Goal: Transaction & Acquisition: Purchase product/service

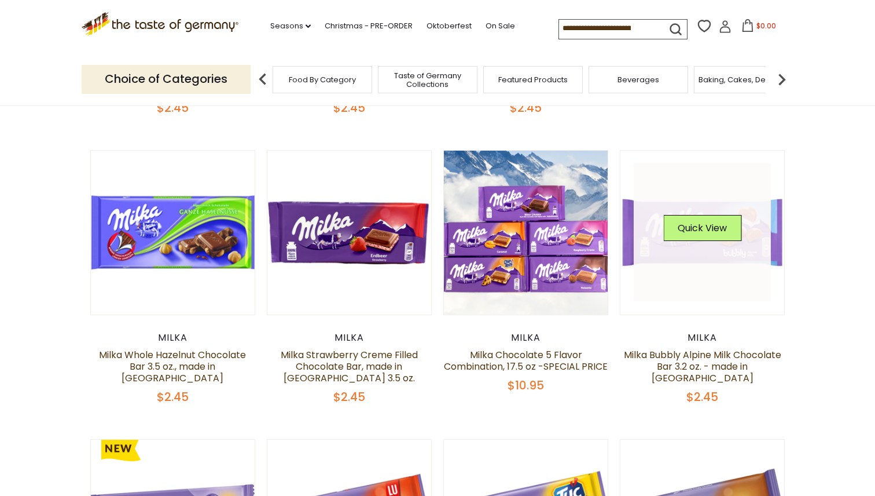
scroll to position [343, 0]
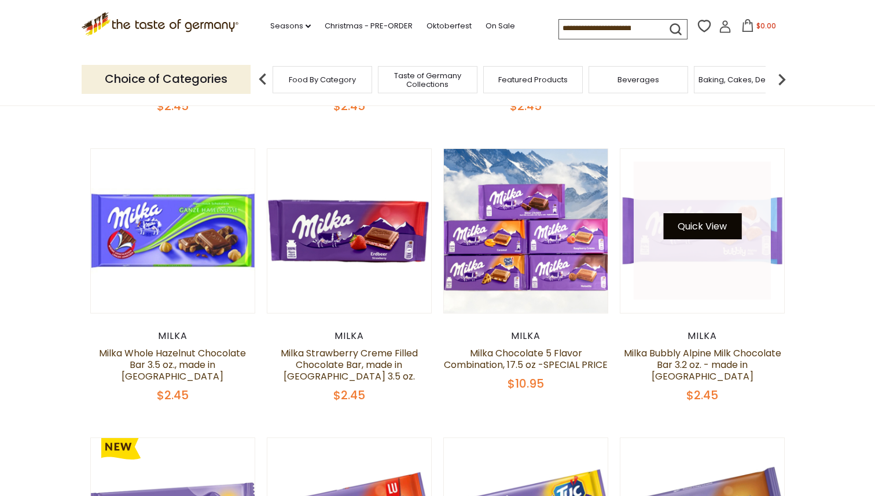
click at [708, 230] on button "Quick View" at bounding box center [702, 226] width 78 height 26
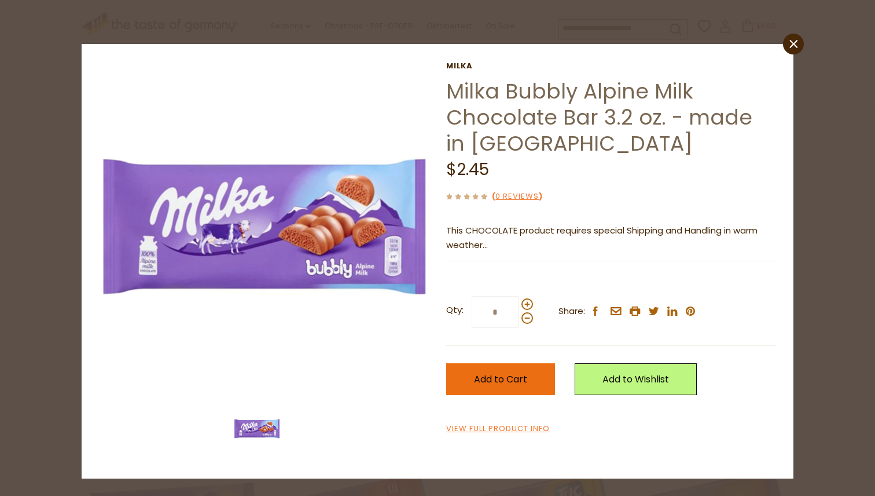
click at [520, 384] on span "Add to Cart" at bounding box center [500, 378] width 53 height 13
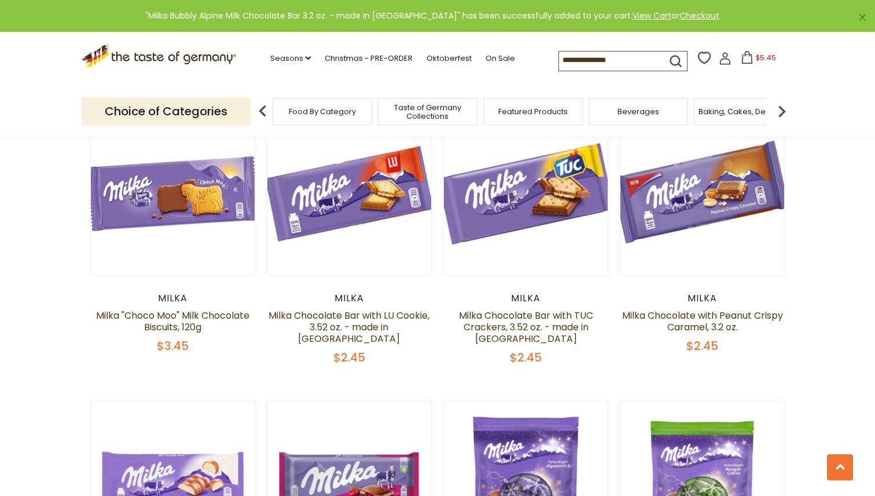
scroll to position [663, 0]
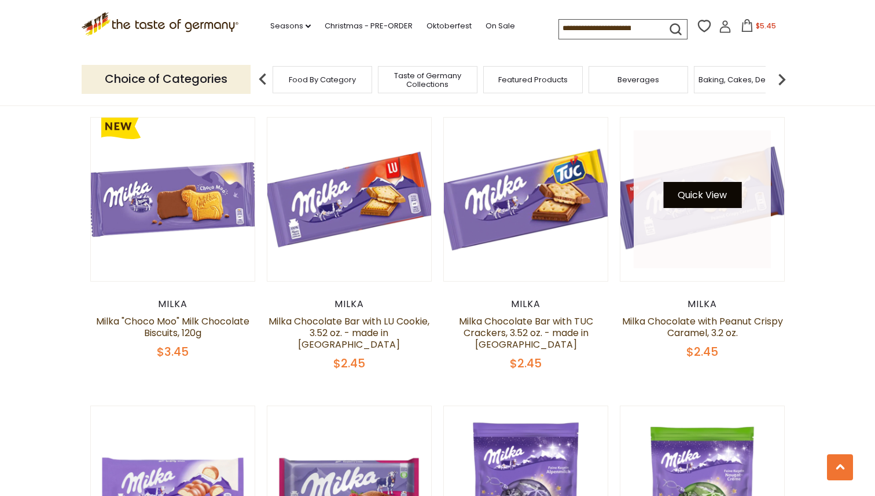
click at [705, 196] on button "Quick View" at bounding box center [702, 195] width 78 height 26
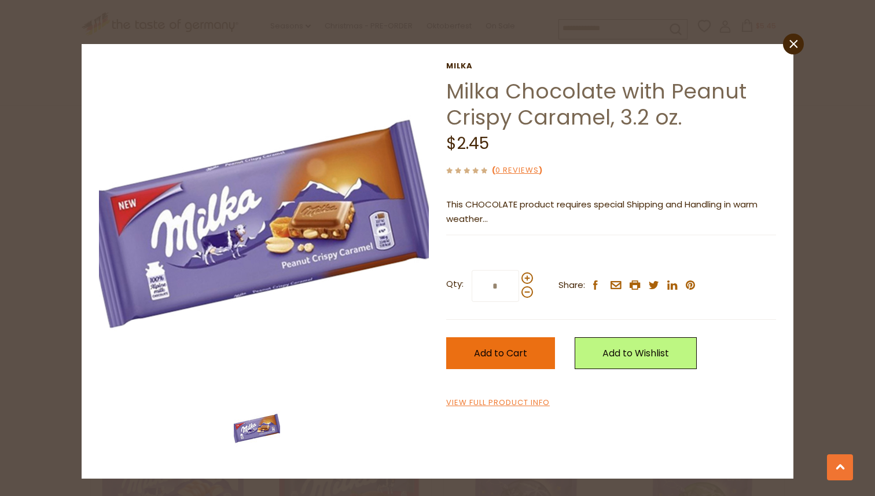
click at [495, 357] on span "Add to Cart" at bounding box center [500, 352] width 53 height 13
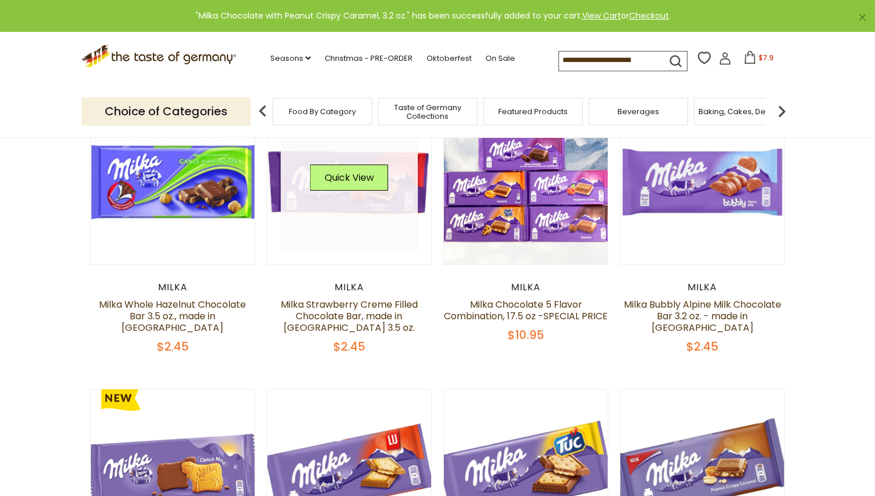
scroll to position [368, 0]
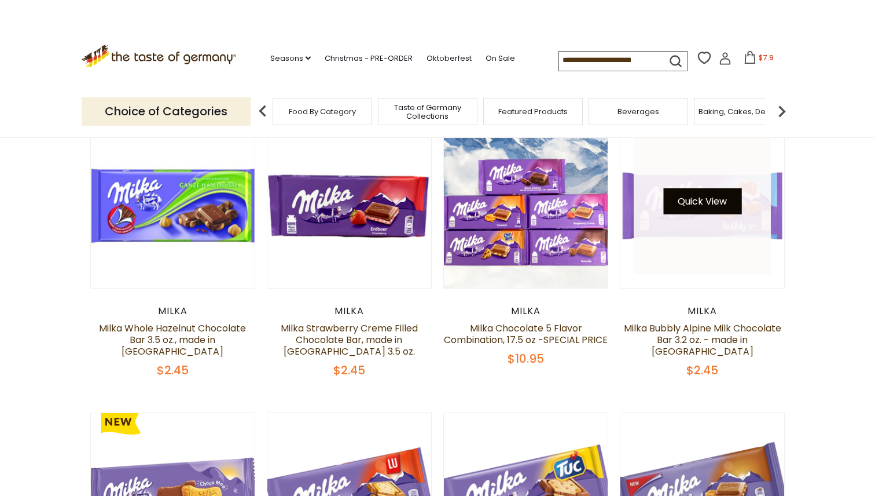
click at [711, 206] on button "Quick View" at bounding box center [702, 201] width 78 height 26
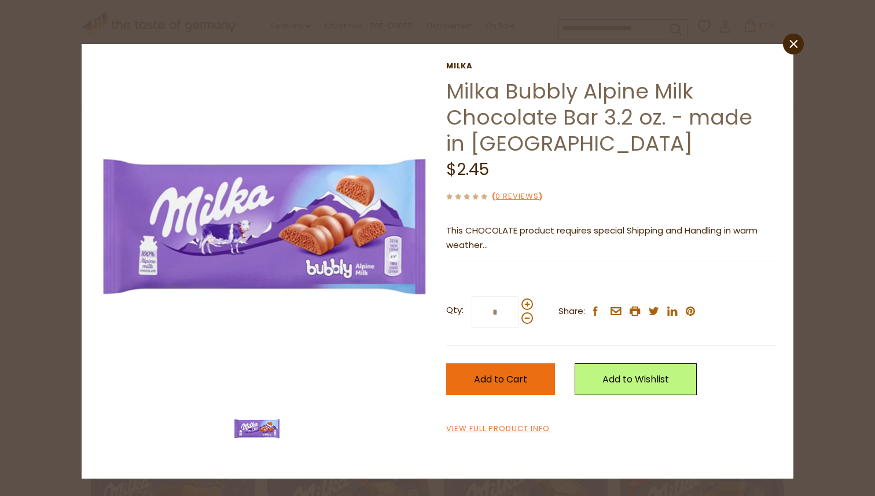
click at [490, 369] on button "Add to Cart" at bounding box center [500, 379] width 109 height 32
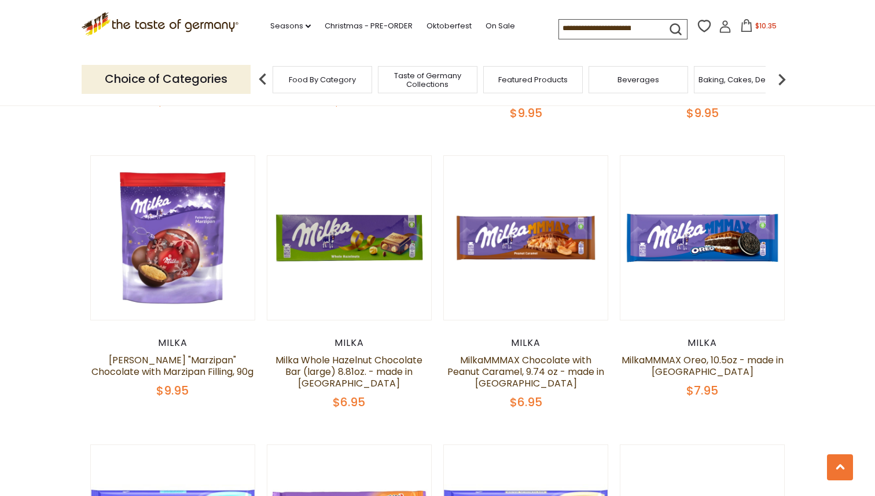
scroll to position [1191, 0]
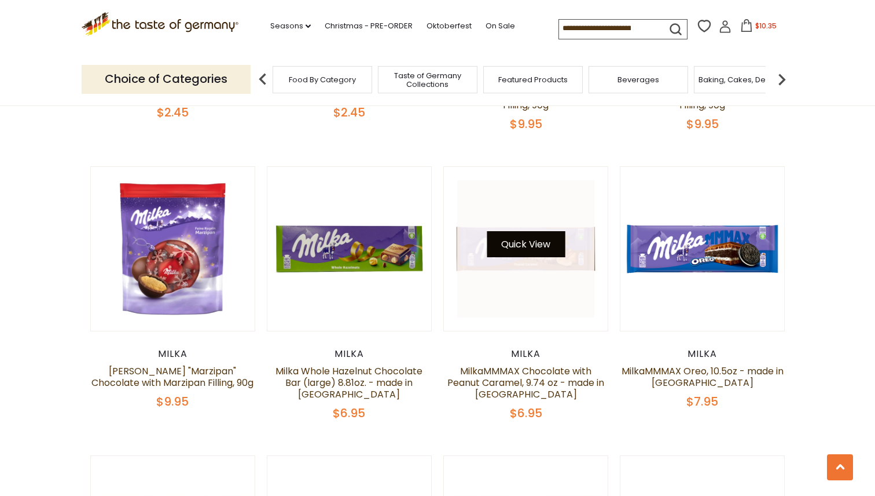
click at [534, 248] on button "Quick View" at bounding box center [526, 244] width 78 height 26
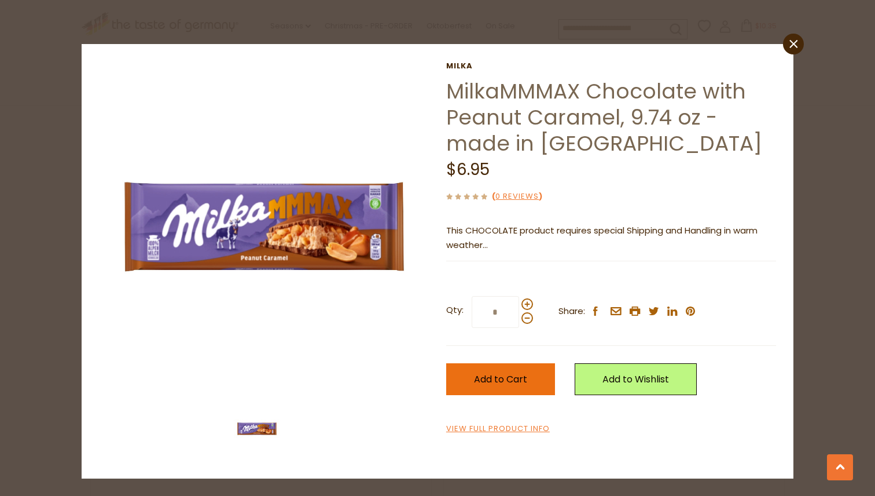
click at [535, 381] on button "Add to Cart" at bounding box center [500, 379] width 109 height 32
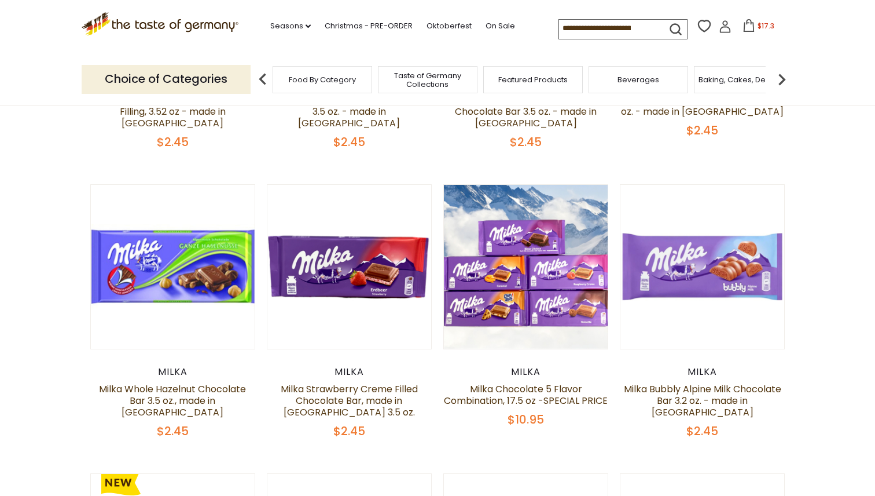
scroll to position [306, 0]
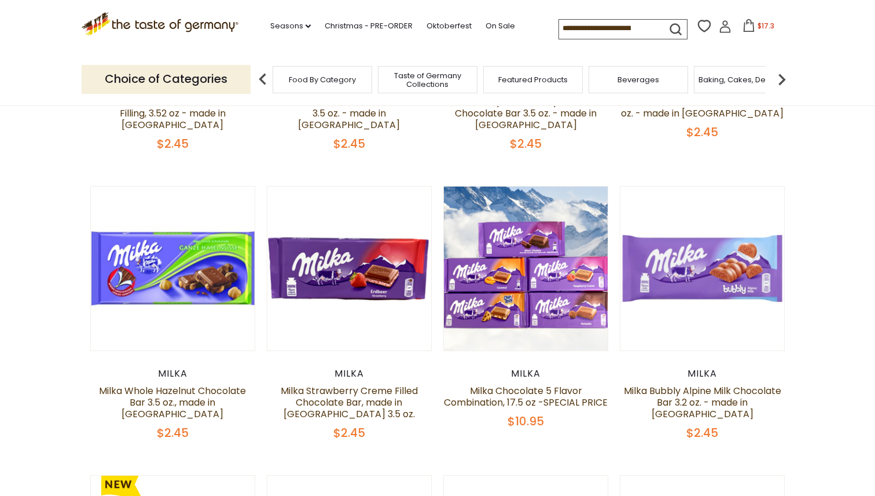
click at [734, 26] on button "$17.3" at bounding box center [758, 27] width 49 height 17
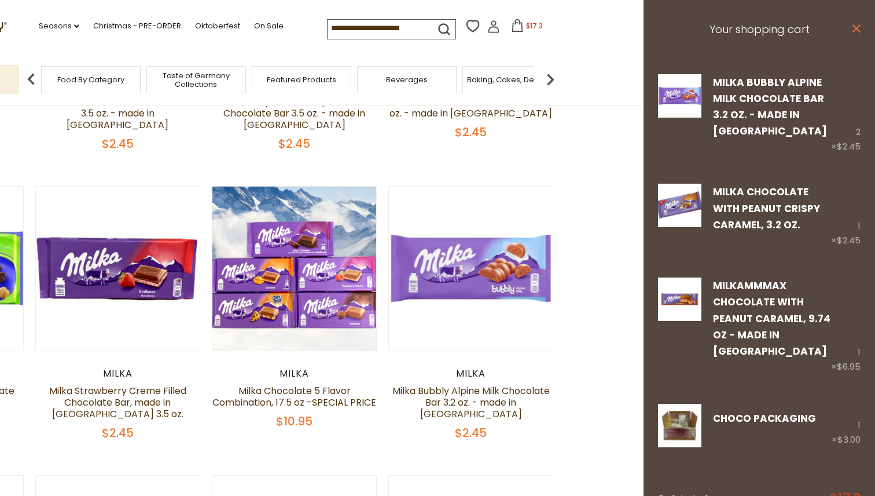
click at [860, 30] on icon "close" at bounding box center [856, 28] width 9 height 9
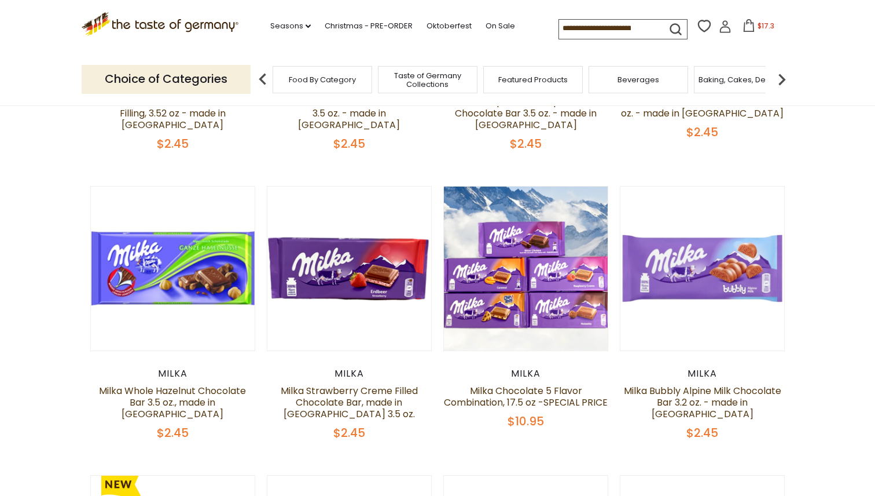
click at [758, 24] on span "$17.3" at bounding box center [766, 26] width 17 height 10
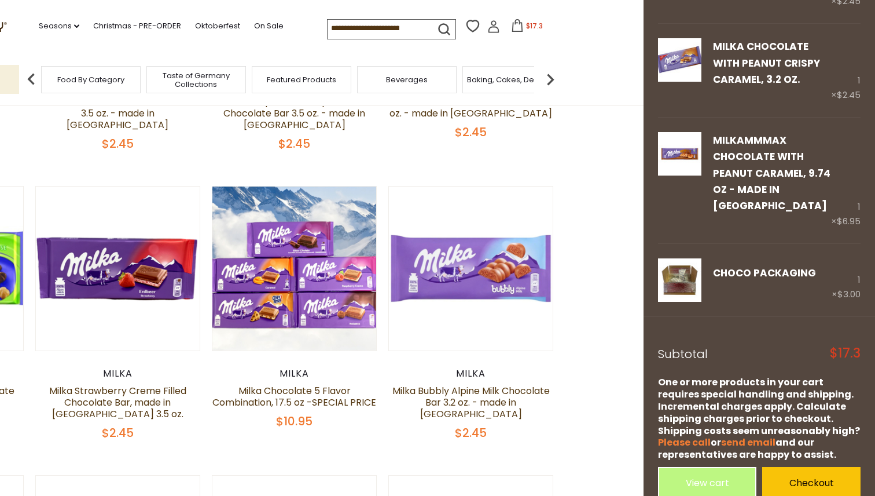
scroll to position [140, 0]
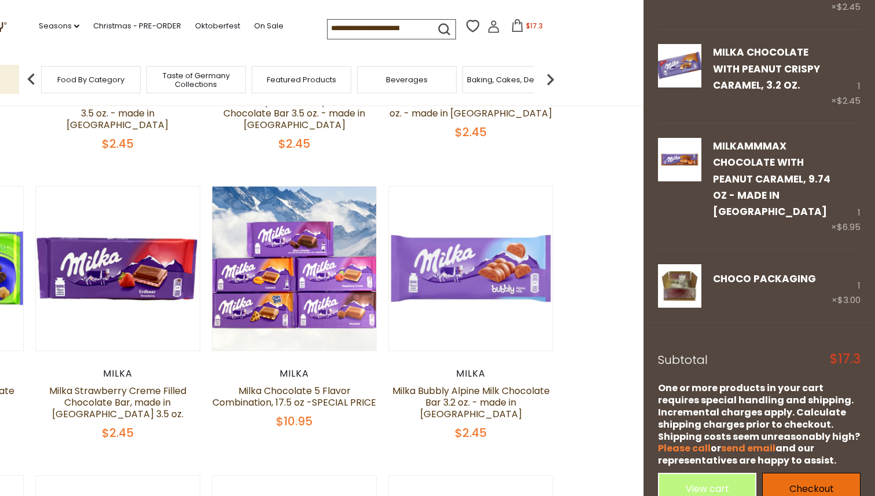
click at [824, 472] on link "Checkout" at bounding box center [811, 488] width 98 height 32
